Goal: Use online tool/utility

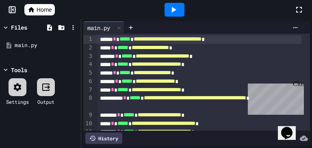
click at [300, 86] on div "Close" at bounding box center [297, 85] width 10 height 10
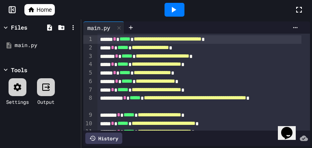
click at [173, 12] on icon at bounding box center [173, 10] width 10 height 10
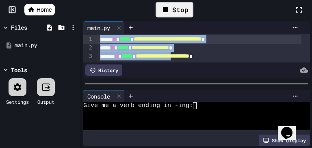
drag, startPoint x: 198, startPoint y: 57, endPoint x: 194, endPoint y: 34, distance: 23.5
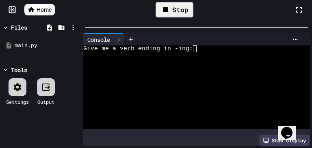
click at [173, 23] on div at bounding box center [196, 27] width 230 height 8
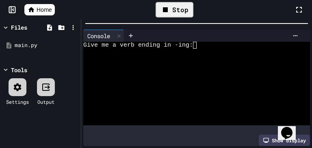
click at [173, 22] on div at bounding box center [196, 23] width 230 height 8
click at [206, 38] on div at bounding box center [219, 35] width 164 height 6
click at [205, 45] on div "Give me a verb ending in -ing:" at bounding box center [192, 45] width 219 height 7
type textarea "*"
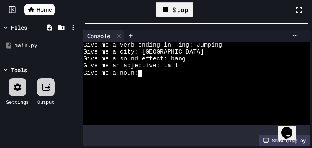
type textarea "*"
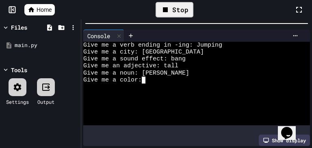
type textarea "*"
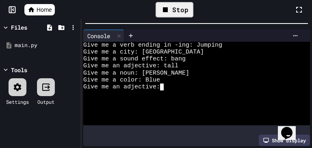
type textarea "*"
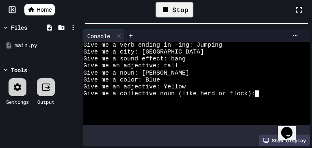
type textarea "*"
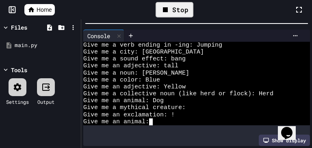
type textarea "*"
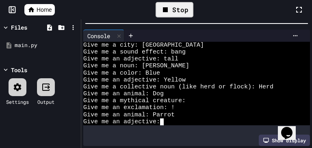
type textarea "**"
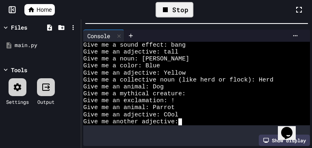
type textarea "*"
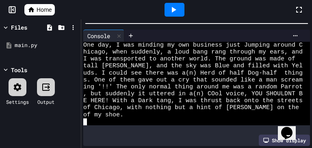
scroll to position [133, 0]
